Goal: Navigation & Orientation: Find specific page/section

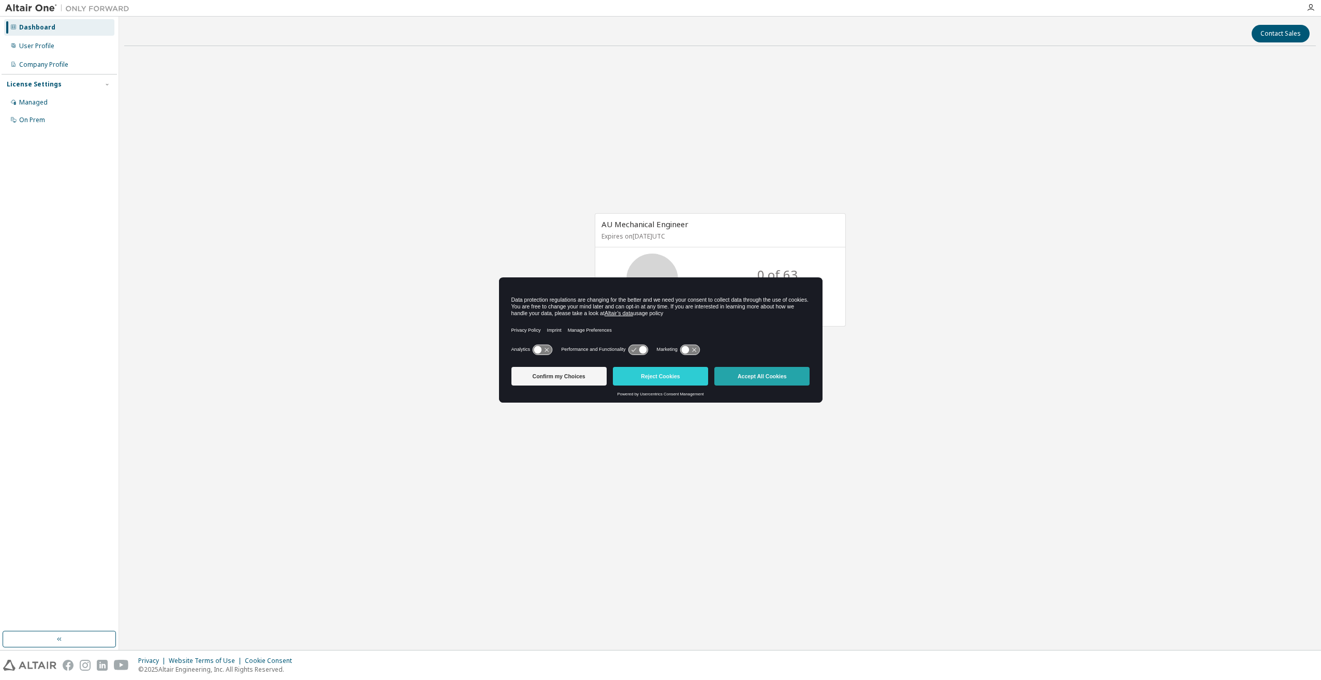
click at [778, 375] on button "Accept All Cookies" at bounding box center [761, 376] width 95 height 19
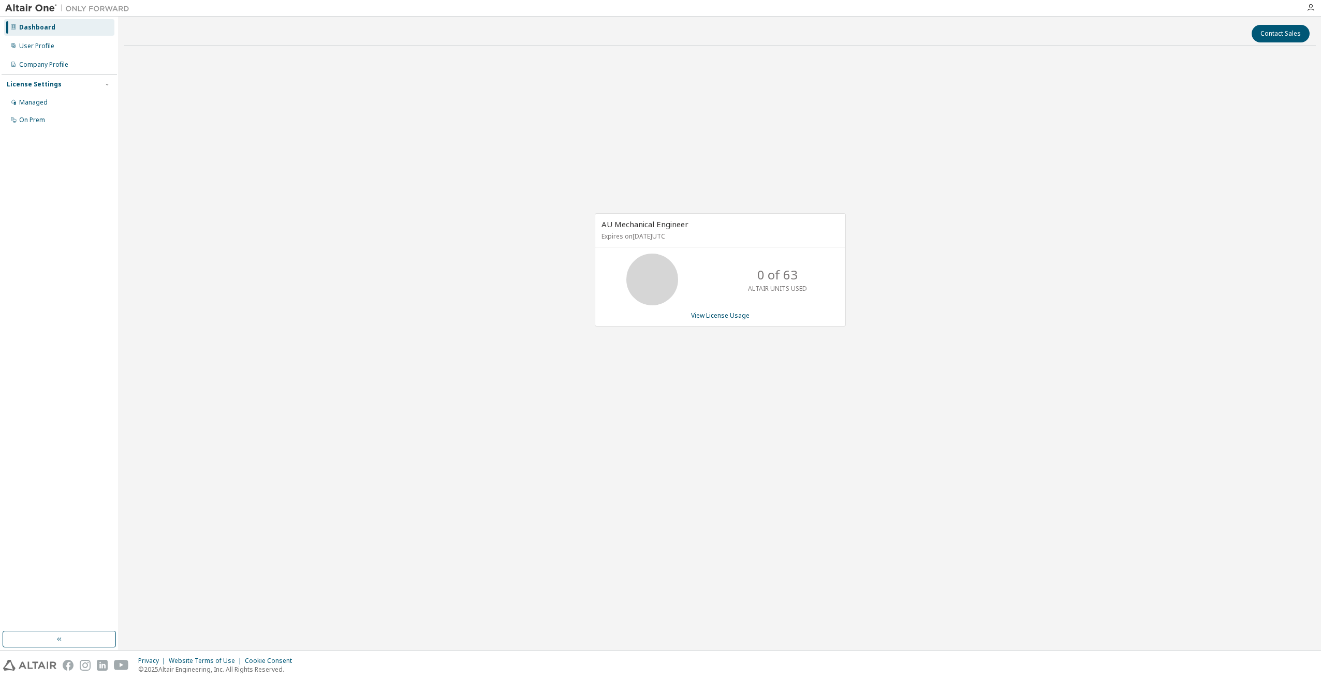
click at [784, 382] on div "AU Mechanical Engineer Expires on [DATE] UTC 0 of 63 ALTAIR UNITS USED View Lic…" at bounding box center [720, 275] width 1192 height 442
drag, startPoint x: 756, startPoint y: 271, endPoint x: 811, endPoint y: 293, distance: 58.4
click at [811, 293] on div "0 of 63 ALTAIR UNITS USED" at bounding box center [777, 280] width 83 height 52
drag, startPoint x: 811, startPoint y: 293, endPoint x: 852, endPoint y: 382, distance: 98.2
click at [848, 384] on div "AU Mechanical Engineer Expires on [DATE] UTC 0 of 63 ALTAIR UNITS USED View Lic…" at bounding box center [720, 275] width 1192 height 442
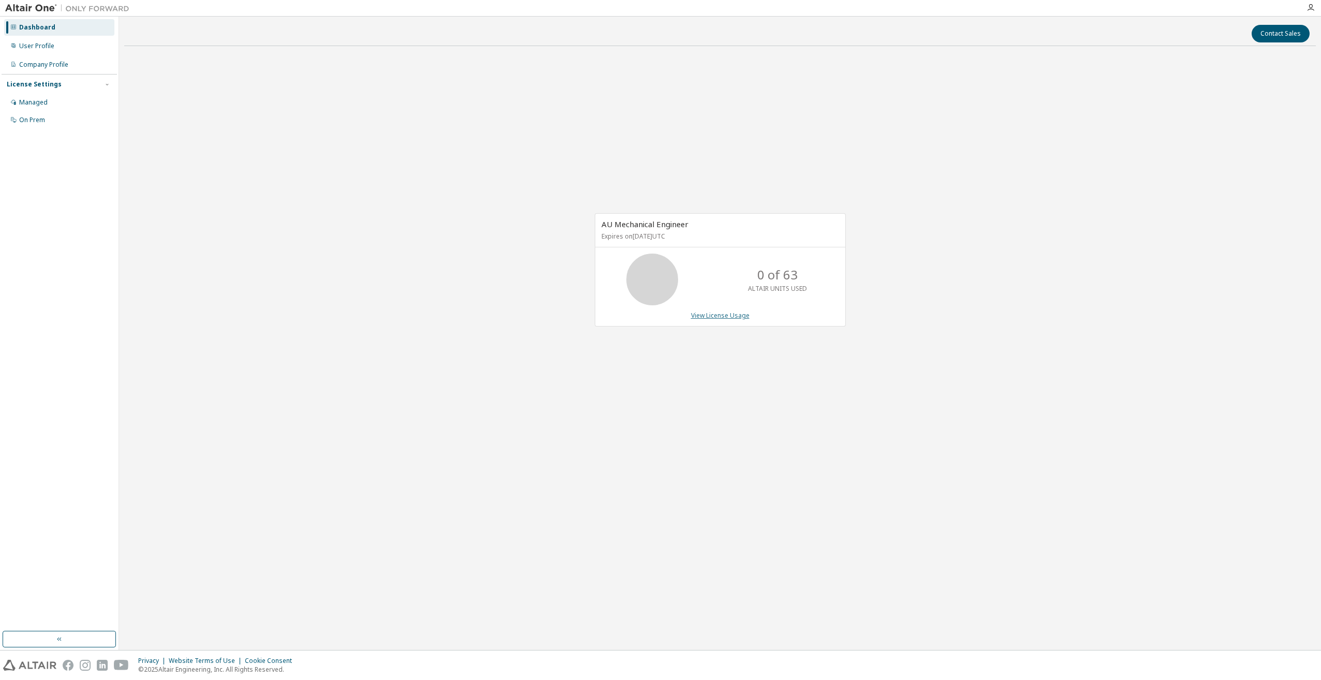
click at [706, 319] on link "View License Usage" at bounding box center [720, 315] width 59 height 9
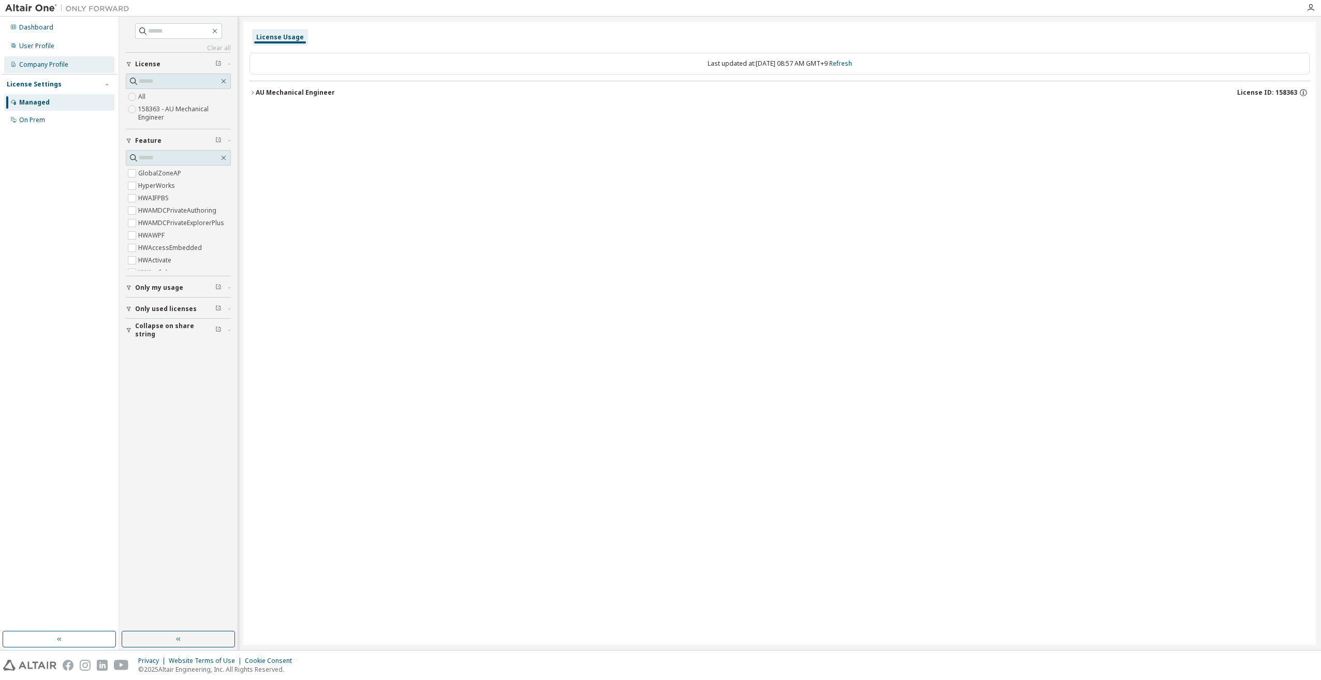
click at [46, 62] on div "Company Profile" at bounding box center [43, 65] width 49 height 8
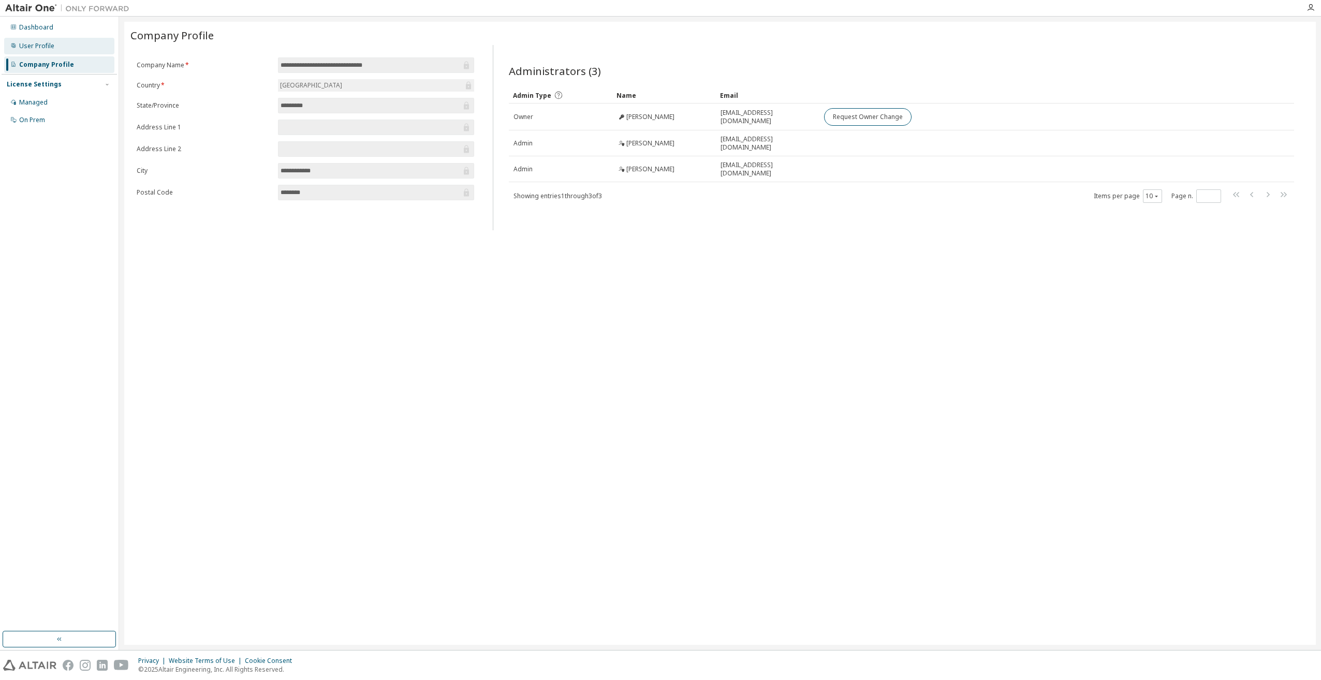
click at [74, 51] on div "User Profile" at bounding box center [59, 46] width 110 height 17
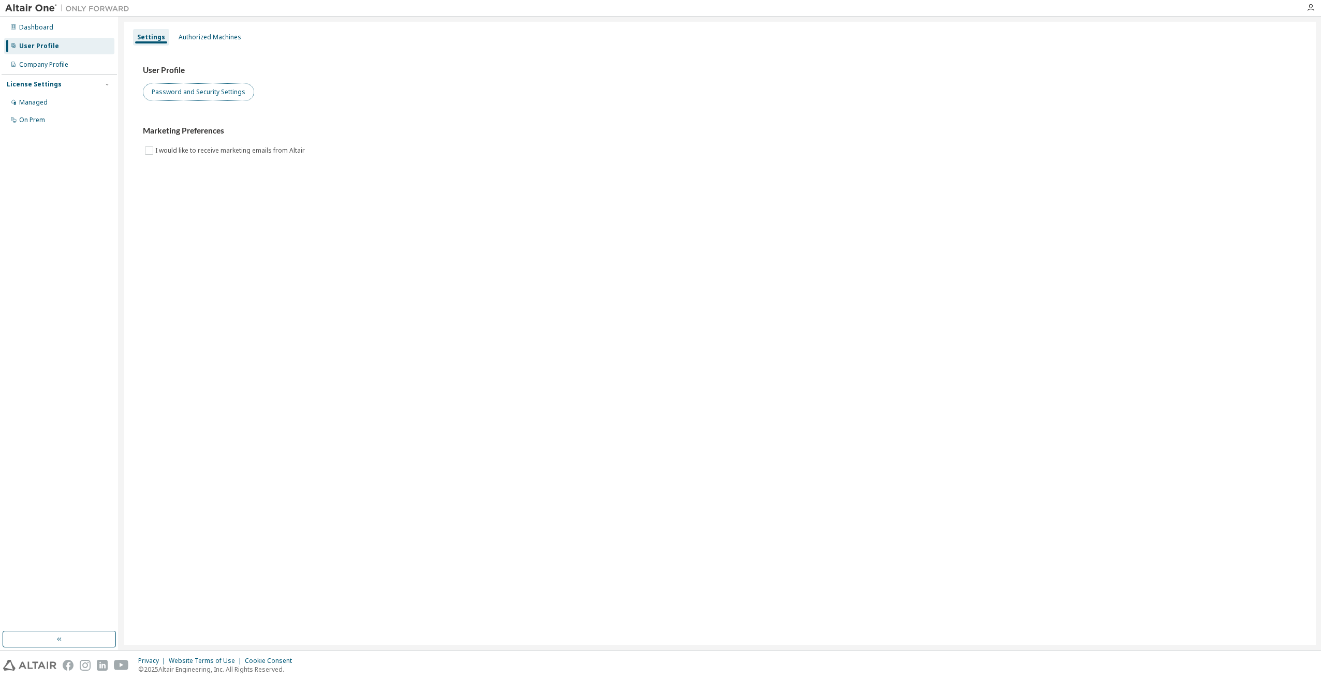
click at [236, 94] on button "Password and Security Settings" at bounding box center [198, 92] width 111 height 18
click at [201, 37] on div "Authorized Machines" at bounding box center [210, 37] width 63 height 8
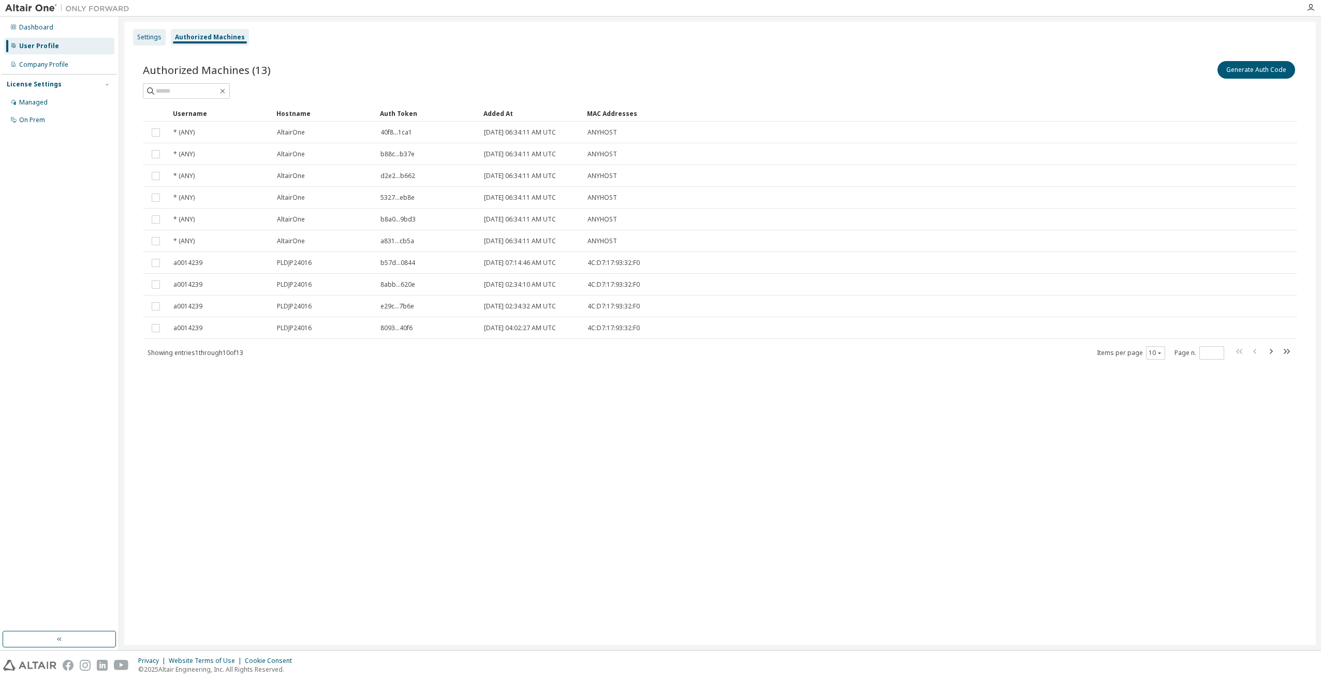
click at [154, 34] on div "Settings" at bounding box center [149, 37] width 24 height 8
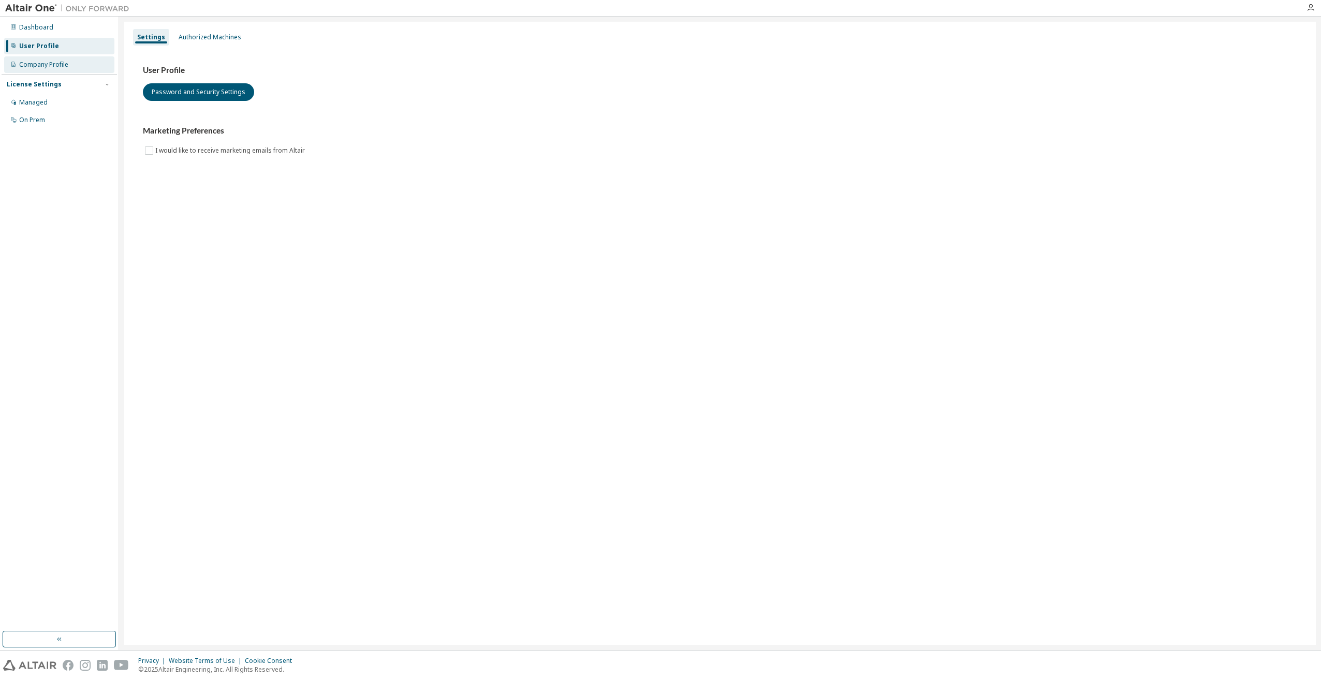
click at [52, 66] on div "Company Profile" at bounding box center [43, 65] width 49 height 8
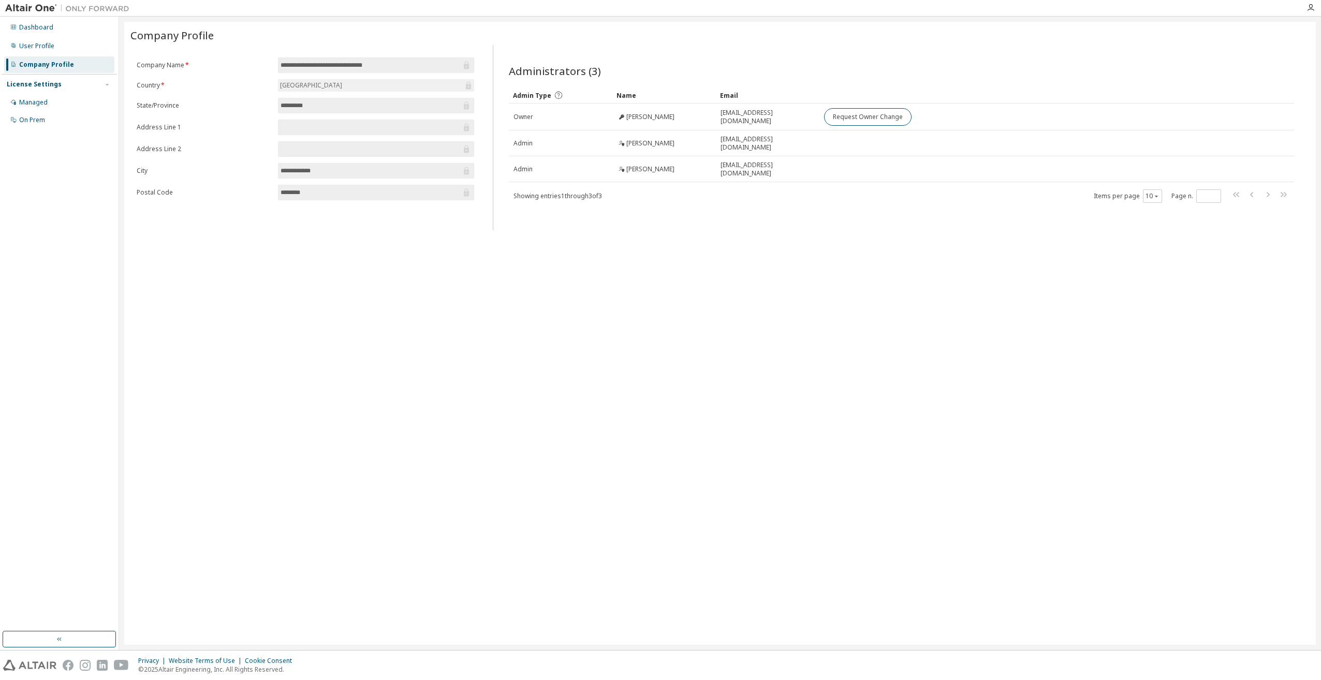
click at [192, 37] on span "Company Profile" at bounding box center [171, 35] width 83 height 14
click at [783, 417] on div "**********" at bounding box center [720, 333] width 1192 height 623
click at [17, 30] on div "Dashboard" at bounding box center [59, 27] width 110 height 17
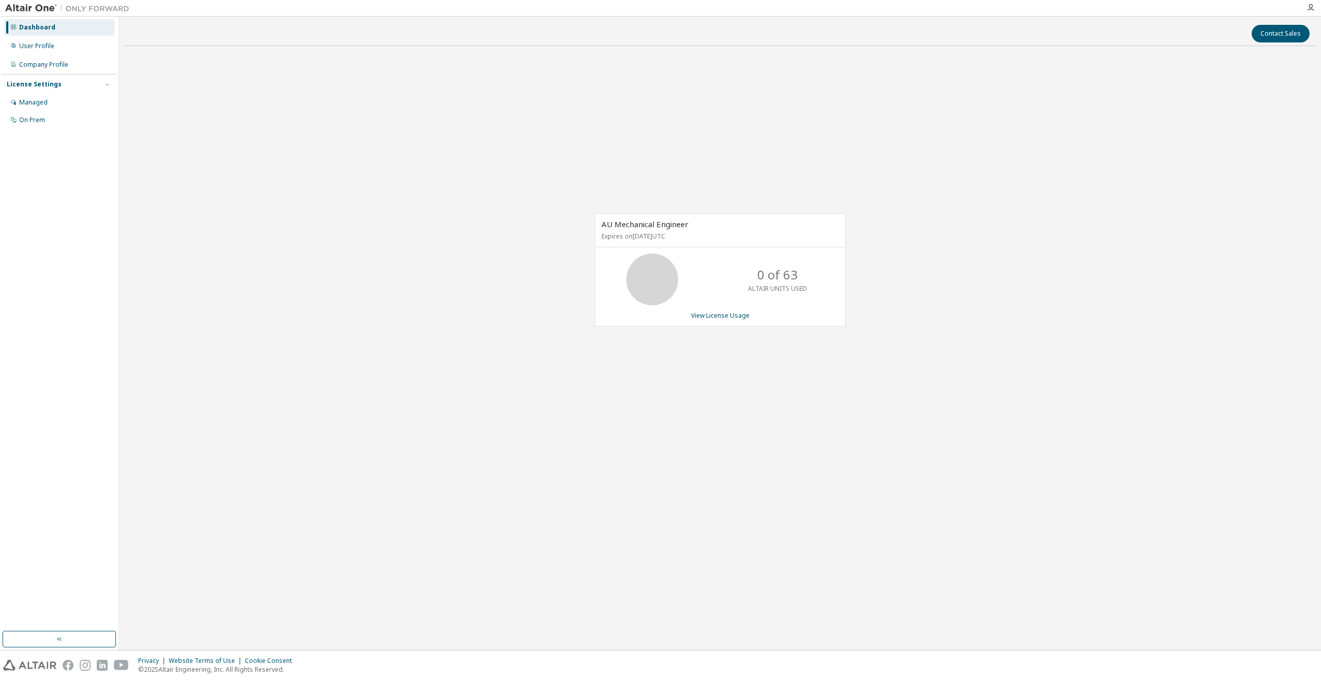
click at [13, 29] on icon at bounding box center [13, 27] width 6 height 6
click at [109, 84] on icon "button" at bounding box center [107, 84] width 6 height 6
click at [108, 84] on icon "button" at bounding box center [107, 84] width 6 height 6
click at [35, 45] on div "User Profile" at bounding box center [36, 46] width 35 height 8
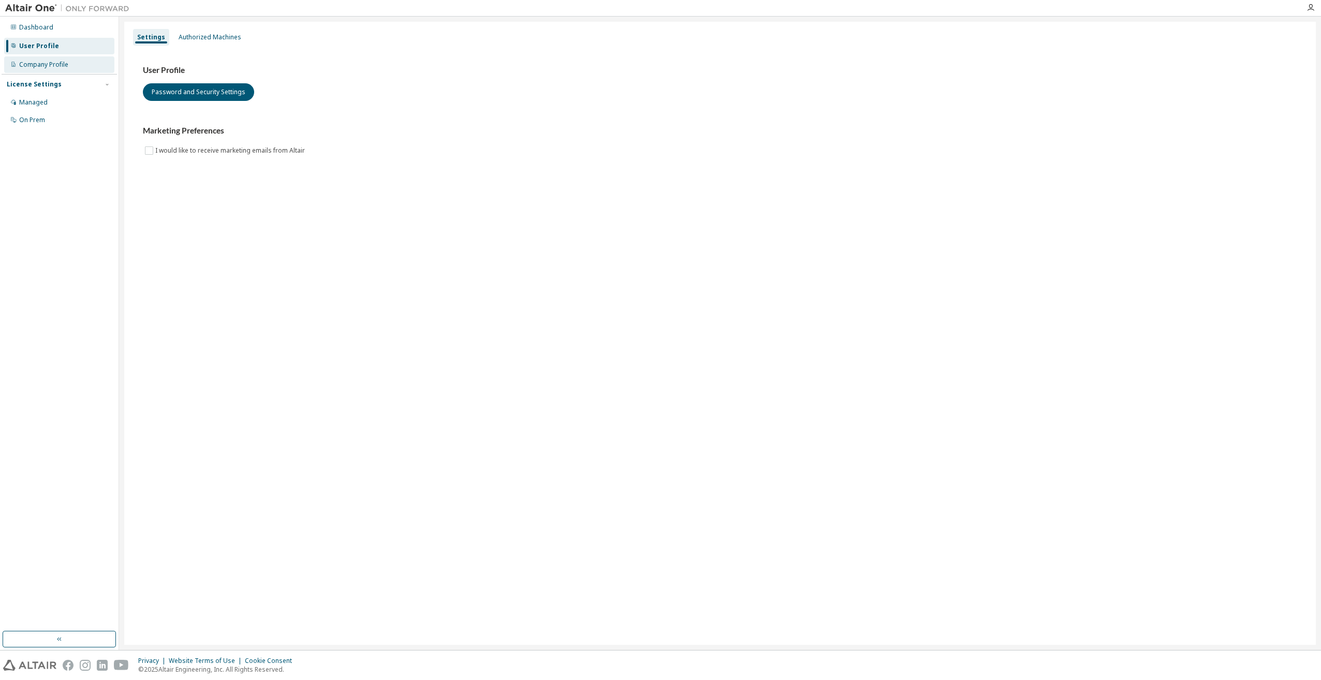
click at [51, 68] on div "Company Profile" at bounding box center [43, 65] width 49 height 8
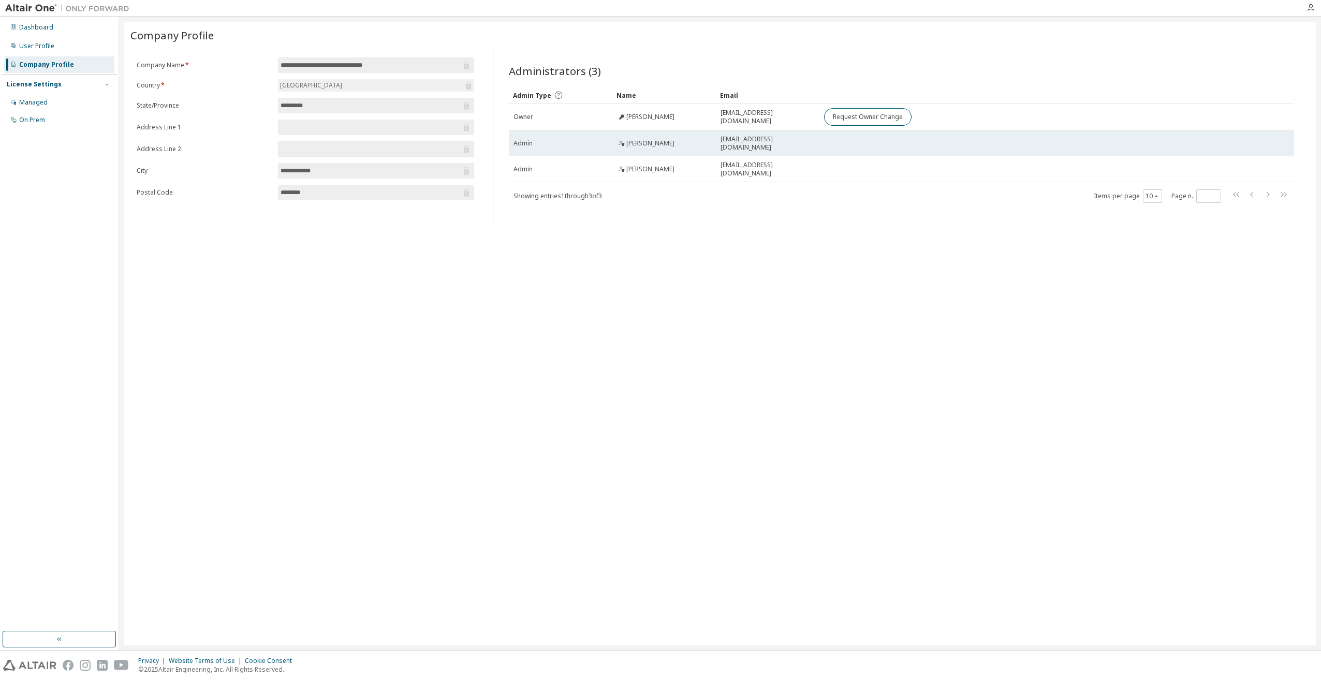
click at [669, 144] on span "[PERSON_NAME]" at bounding box center [650, 143] width 48 height 8
click at [699, 138] on td "[PERSON_NAME]" at bounding box center [664, 143] width 104 height 26
click at [617, 138] on td "[PERSON_NAME]" at bounding box center [664, 143] width 104 height 26
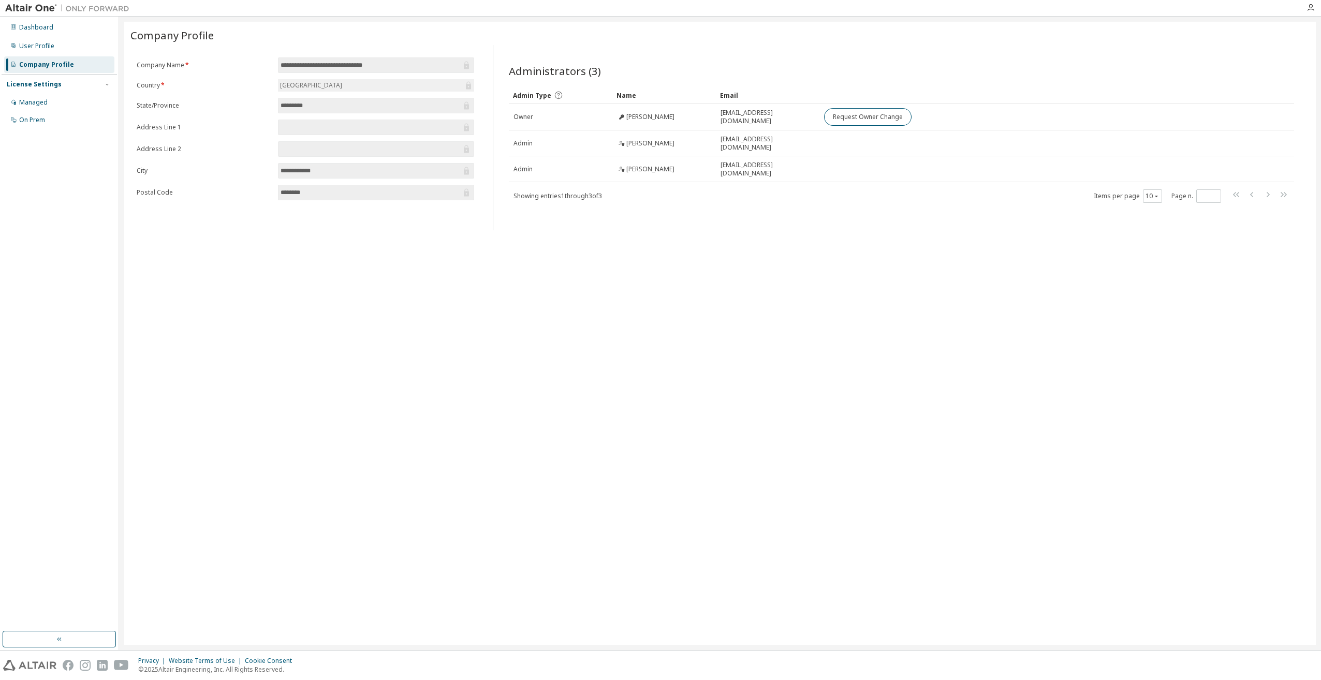
click at [523, 281] on div "**********" at bounding box center [720, 333] width 1192 height 623
click at [55, 45] on div "User Profile" at bounding box center [59, 46] width 110 height 17
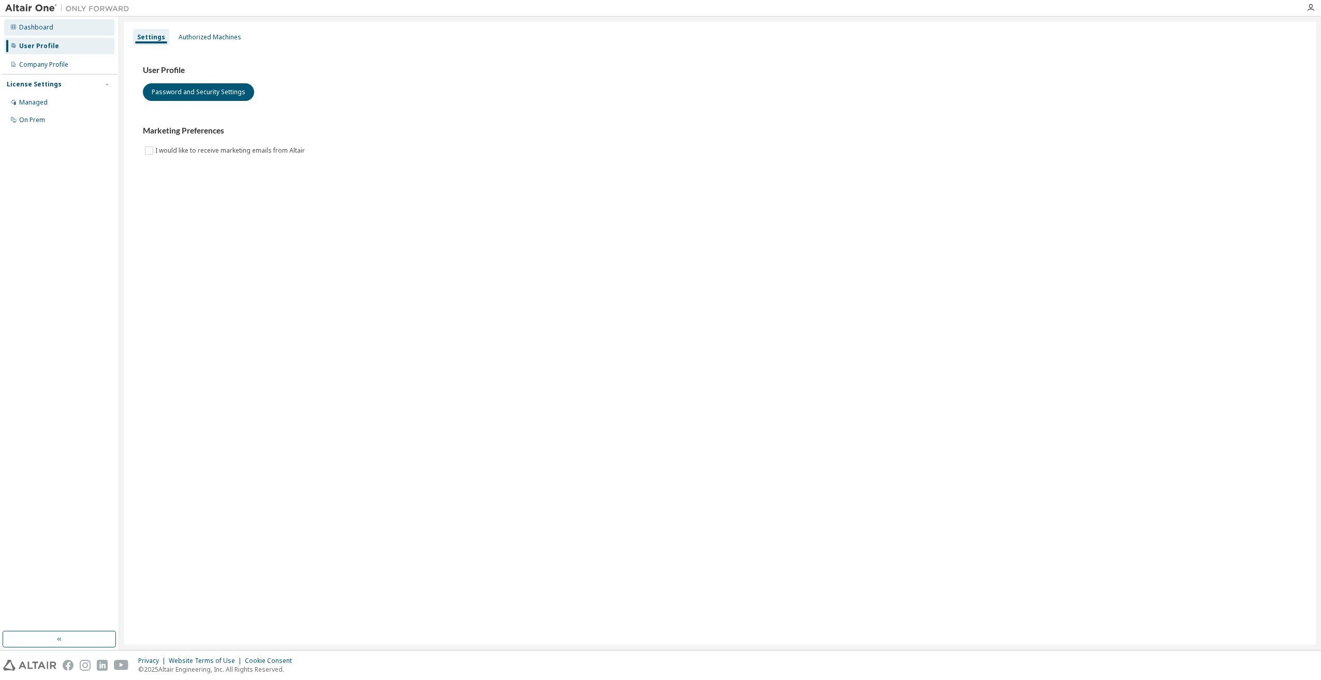
click at [56, 32] on div "Dashboard" at bounding box center [59, 27] width 110 height 17
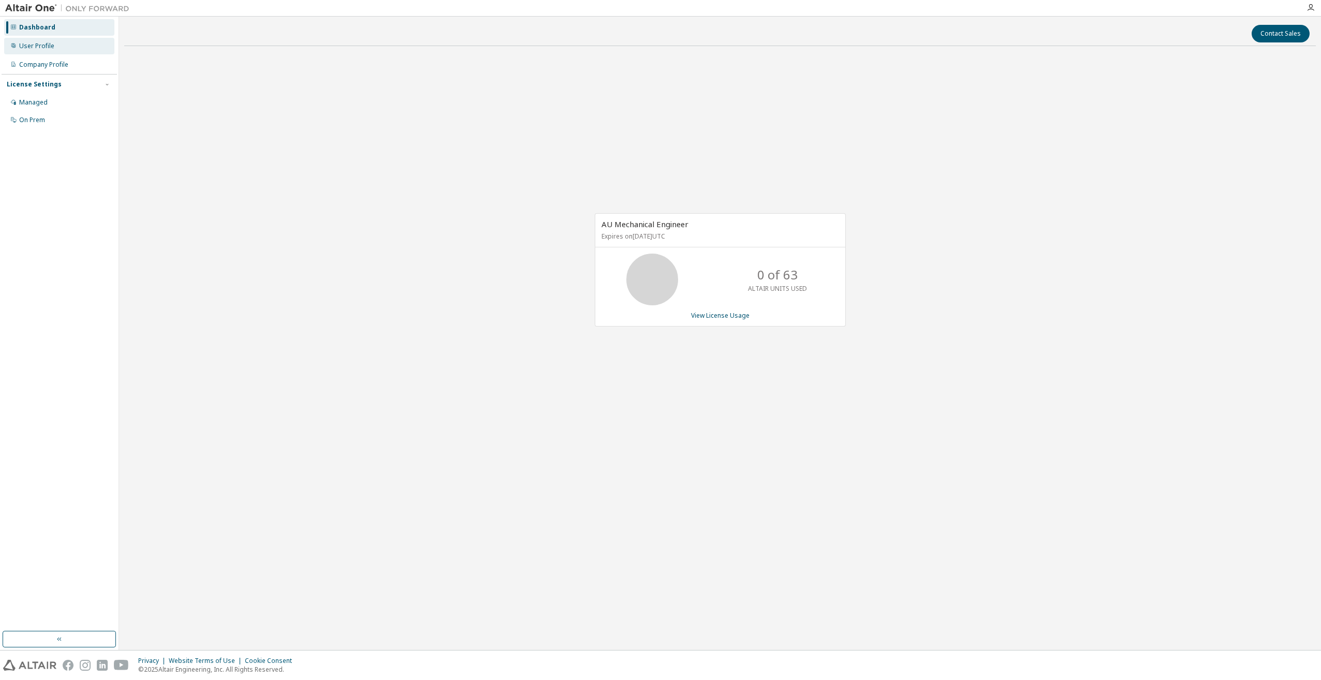
click at [32, 50] on div "User Profile" at bounding box center [59, 46] width 110 height 17
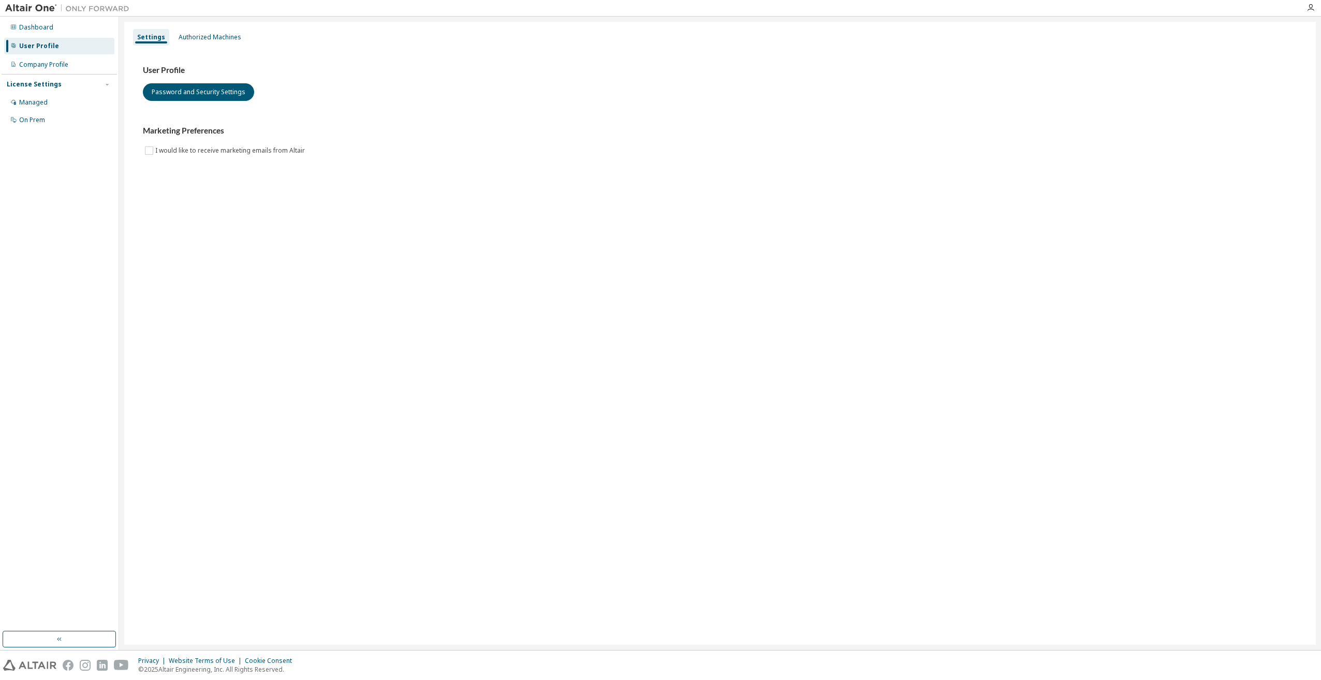
click at [543, 264] on div "Settings Authorized Machines User Profile Password and Security Settings Market…" at bounding box center [720, 333] width 1192 height 623
click at [403, 235] on div "Settings Authorized Machines User Profile Password and Security Settings Market…" at bounding box center [720, 333] width 1192 height 623
click at [48, 64] on div "Company Profile" at bounding box center [43, 65] width 49 height 8
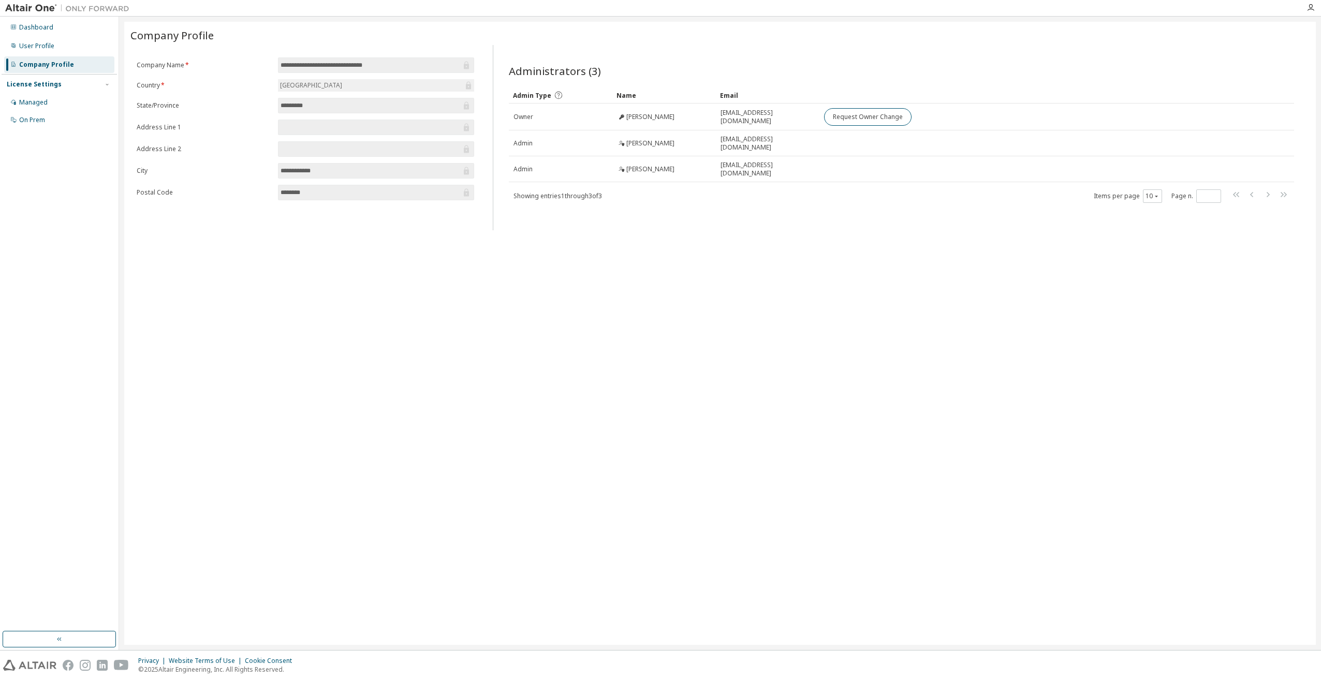
click at [842, 290] on div "**********" at bounding box center [720, 333] width 1192 height 623
click at [847, 287] on div "**********" at bounding box center [720, 333] width 1192 height 623
click at [764, 249] on div "**********" at bounding box center [720, 333] width 1192 height 623
